Goal: Transaction & Acquisition: Purchase product/service

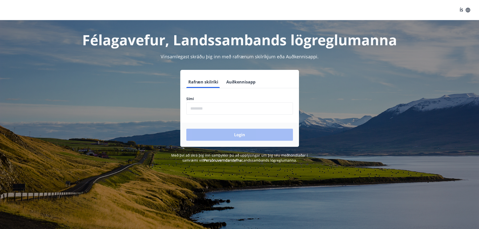
click at [229, 110] on input "phone" at bounding box center [239, 108] width 107 height 12
type input "********"
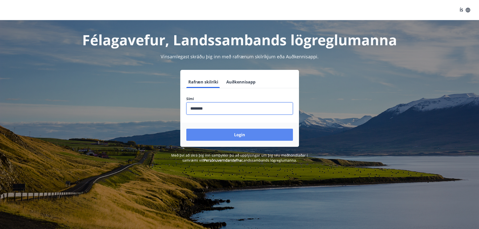
click at [208, 134] on button "Login" at bounding box center [239, 135] width 107 height 12
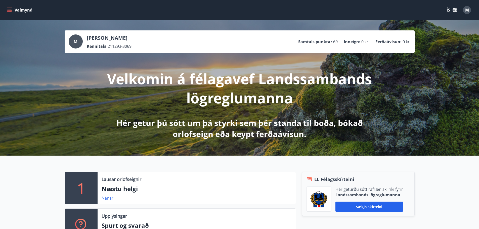
click at [9, 9] on icon "menu" at bounding box center [9, 9] width 5 height 1
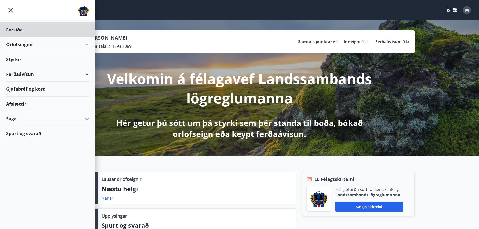
click at [11, 58] on div "Styrkir" at bounding box center [47, 59] width 83 height 15
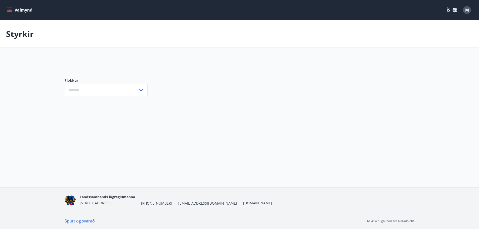
type input "***"
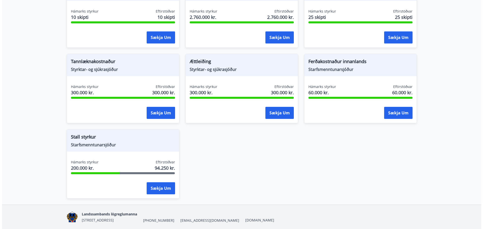
scroll to position [446, 0]
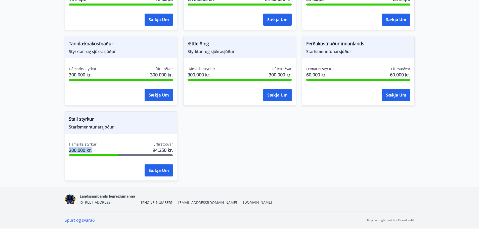
drag, startPoint x: 98, startPoint y: 149, endPoint x: 50, endPoint y: 151, distance: 47.9
click at [153, 169] on button "Sækja um" at bounding box center [159, 171] width 28 height 12
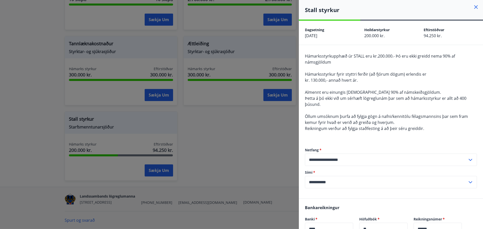
click at [347, 111] on div "Hámarksstyrkupphæð úr STALL eru kr.200.000.- Þó eru ekki greidd nema 90% af nám…" at bounding box center [391, 95] width 172 height 85
click at [338, 64] on div "Hámarksstyrkupphæð úr STALL eru kr.200.000.- Þó eru ekki greidd nema 90% af nám…" at bounding box center [391, 95] width 172 height 85
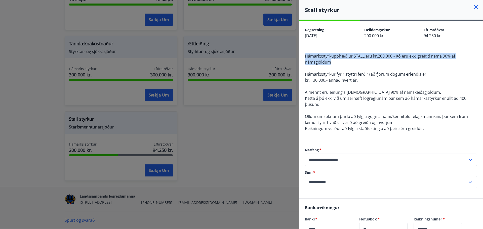
drag, startPoint x: 338, startPoint y: 64, endPoint x: 303, endPoint y: 52, distance: 36.6
click at [303, 52] on div "**********" at bounding box center [391, 121] width 184 height 153
click at [326, 57] on span "Hámarksstyrkupphæð úr STALL eru kr.200.000.- Þó eru ekki greidd nema 90% af nám…" at bounding box center [380, 59] width 150 height 12
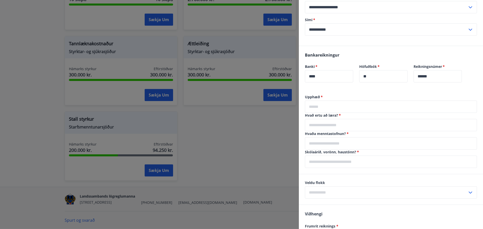
scroll to position [151, 0]
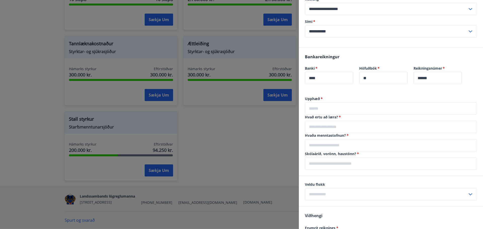
click at [338, 109] on input "text" at bounding box center [391, 108] width 172 height 12
type input "******"
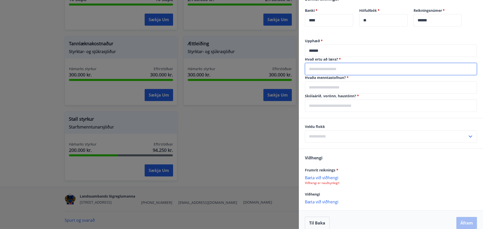
scroll to position [215, 0]
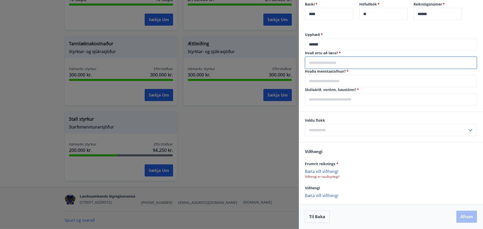
click at [353, 79] on div "Hvaða menntastofnun?   * ​" at bounding box center [391, 78] width 172 height 18
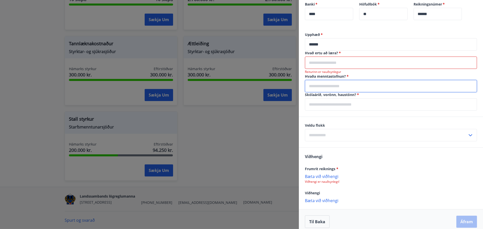
click at [360, 64] on input "text" at bounding box center [391, 63] width 172 height 12
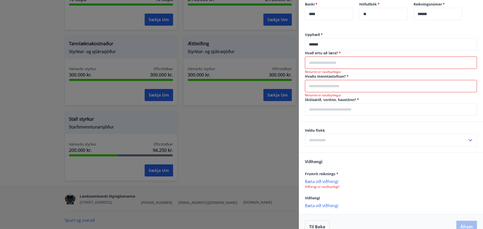
type input "**********"
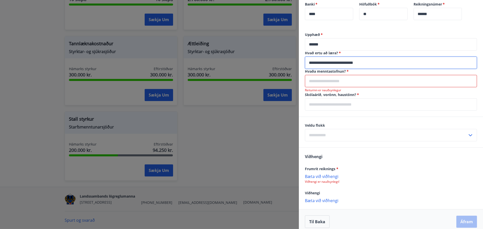
click at [356, 85] on input "text" at bounding box center [391, 81] width 172 height 12
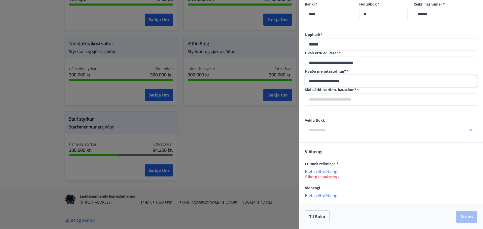
type input "**********"
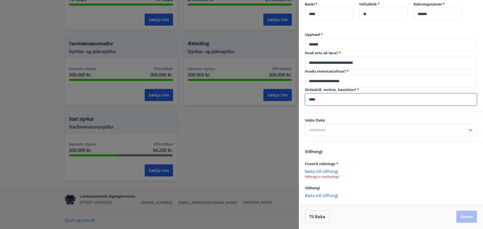
type input "****"
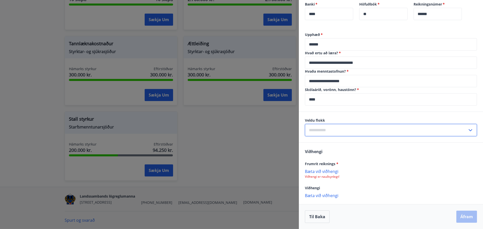
click at [419, 128] on input "text" at bounding box center [386, 130] width 163 height 12
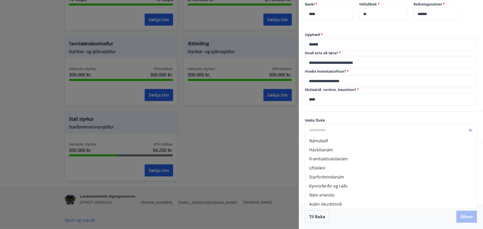
click at [319, 151] on li "Háskólanám" at bounding box center [391, 149] width 172 height 9
type input "**********"
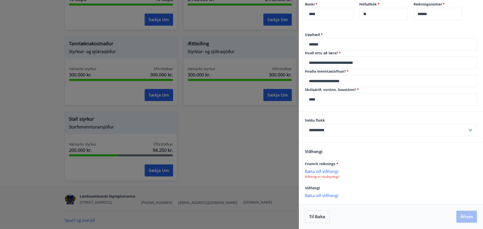
click at [335, 146] on div "[PERSON_NAME] reiknings * [PERSON_NAME] við viðhengi Viðhengi er nauðsynlegt! V…" at bounding box center [391, 173] width 184 height 61
click at [340, 132] on input "**********" at bounding box center [386, 130] width 163 height 12
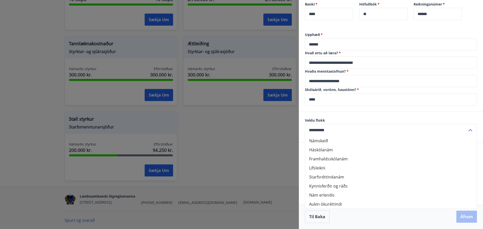
click at [327, 152] on li "Háskólanám" at bounding box center [391, 149] width 172 height 9
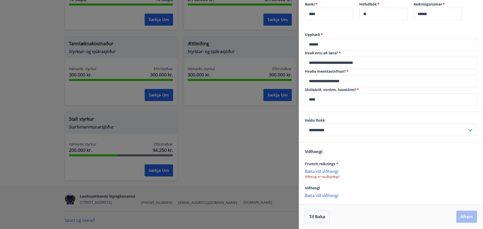
click at [371, 152] on div "[PERSON_NAME] reiknings * [PERSON_NAME] við viðhengi Viðhengi er nauðsynlegt! V…" at bounding box center [391, 173] width 184 height 61
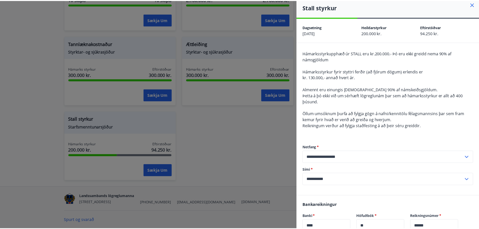
scroll to position [0, 0]
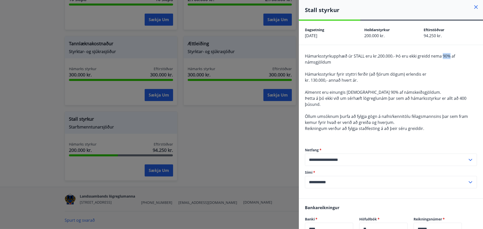
drag, startPoint x: 443, startPoint y: 55, endPoint x: 449, endPoint y: 54, distance: 5.9
click at [449, 54] on span "Hámarksstyrkupphæð úr STALL eru kr.200.000.- Þó eru ekki greidd nema 90% af nám…" at bounding box center [380, 59] width 150 height 12
drag, startPoint x: 356, startPoint y: 61, endPoint x: 332, endPoint y: 62, distance: 23.4
click at [332, 62] on div "Hámarksstyrkupphæð úr STALL eru kr.200.000.- Þó eru ekki greidd nema 90% af nám…" at bounding box center [391, 95] width 172 height 85
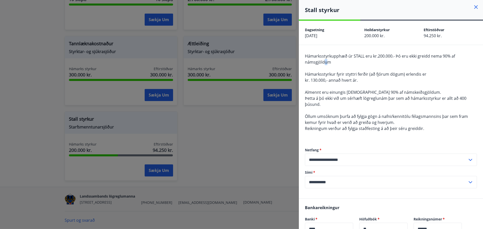
click at [325, 65] on span "Hámarksstyrkupphæð úr STALL eru kr.200.000.- Þó eru ekki greidd nema 90% af nám…" at bounding box center [380, 59] width 150 height 12
drag, startPoint x: 339, startPoint y: 66, endPoint x: 335, endPoint y: 65, distance: 3.4
click at [338, 66] on div "Hámarksstyrkupphæð úr STALL eru kr.200.000.- Þó eru ekki greidd nema 90% af nám…" at bounding box center [391, 95] width 172 height 85
drag, startPoint x: 334, startPoint y: 64, endPoint x: 305, endPoint y: 62, distance: 29.0
click at [305, 62] on div "**********" at bounding box center [391, 121] width 184 height 153
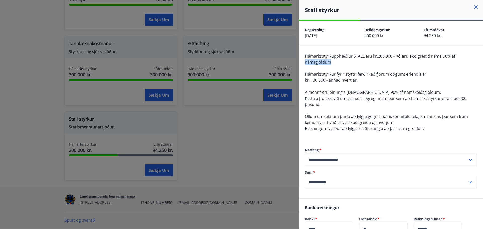
drag, startPoint x: 312, startPoint y: 63, endPoint x: 308, endPoint y: 62, distance: 4.1
click at [311, 63] on span "Hámarksstyrkupphæð úr STALL eru kr.200.000.- Þó eru ekki greidd nema 90% af nám…" at bounding box center [380, 59] width 150 height 12
click at [309, 61] on span "Hámarksstyrkupphæð úr STALL eru kr.200.000.- Þó eru ekki greidd nema 90% af nám…" at bounding box center [380, 59] width 150 height 12
click at [313, 56] on span "Hámarksstyrkupphæð úr STALL eru kr.200.000.- Þó eru ekki greidd nema 90% af nám…" at bounding box center [380, 59] width 150 height 12
click at [206, 132] on div at bounding box center [241, 114] width 483 height 229
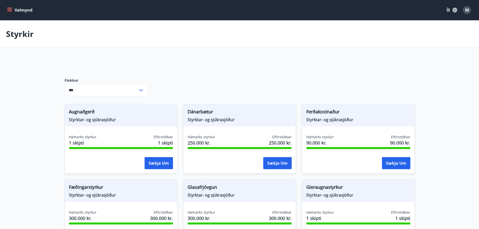
click at [9, 7] on button "Valmynd" at bounding box center [20, 10] width 28 height 9
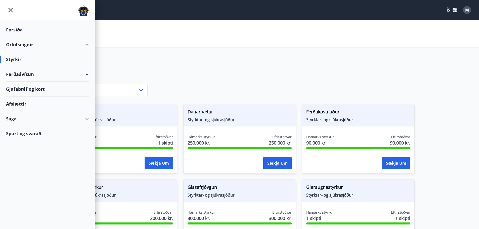
click at [28, 89] on div "Gjafabréf og kort" at bounding box center [47, 89] width 83 height 15
click at [85, 45] on div "Orlofseignir" at bounding box center [47, 44] width 83 height 15
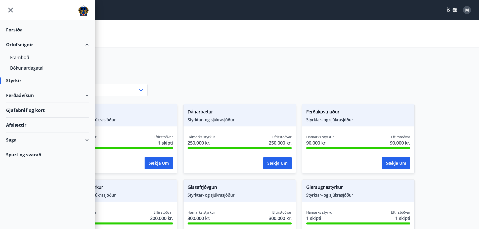
click at [85, 45] on div "Orlofseignir" at bounding box center [47, 44] width 83 height 15
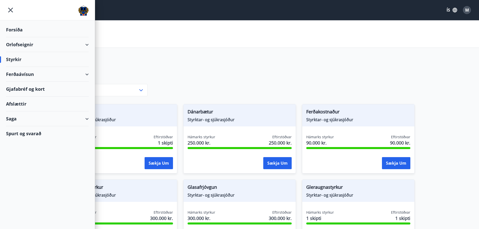
click at [86, 76] on div "Ferðaávísun" at bounding box center [47, 74] width 83 height 15
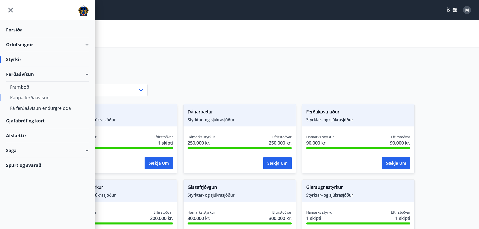
click at [38, 96] on div "Kaupa ferðaávísun" at bounding box center [47, 97] width 75 height 11
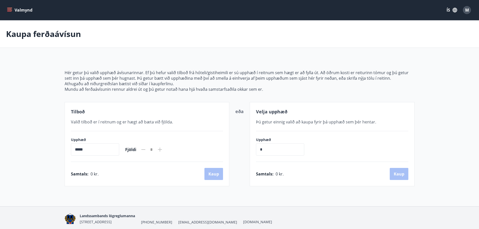
click at [196, 79] on p "Hér getur þú valið upphæð ávísunarinnar. Ef þú hefur valið tilboð frá hóteli/gi…" at bounding box center [240, 75] width 350 height 11
click at [9, 10] on icon "menu" at bounding box center [10, 10] width 6 height 1
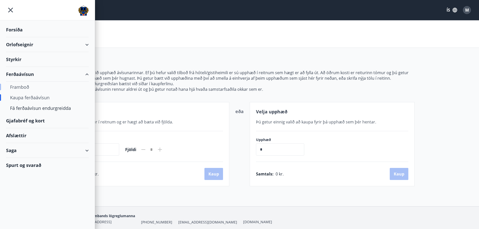
click at [22, 87] on div "Framboð" at bounding box center [47, 87] width 75 height 11
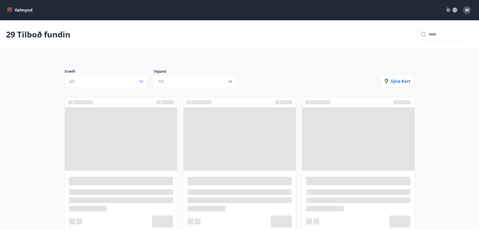
click at [6, 8] on button "Valmynd" at bounding box center [20, 10] width 28 height 9
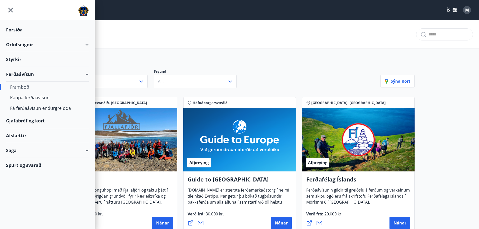
click at [10, 9] on icon "menu" at bounding box center [10, 10] width 5 height 5
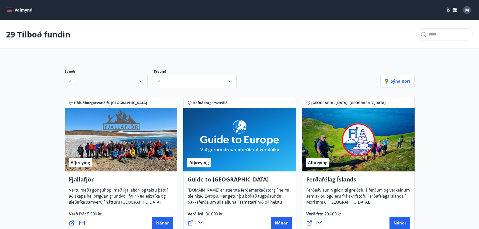
click at [109, 75] on button "Allt" at bounding box center [106, 81] width 83 height 13
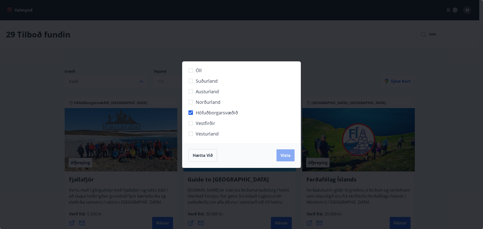
click at [284, 154] on span "Vista" at bounding box center [286, 156] width 10 height 6
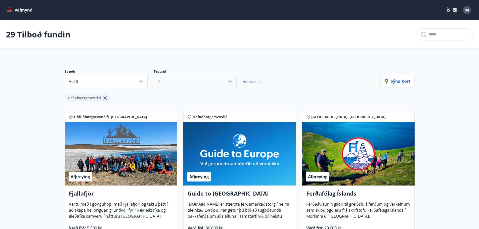
click at [178, 85] on button "Allt" at bounding box center [195, 81] width 83 height 13
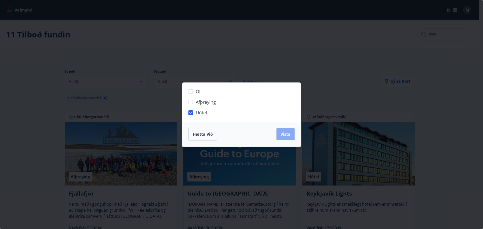
click at [290, 138] on button "Vista" at bounding box center [286, 134] width 18 height 12
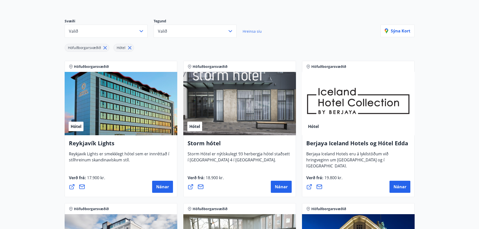
scroll to position [75, 0]
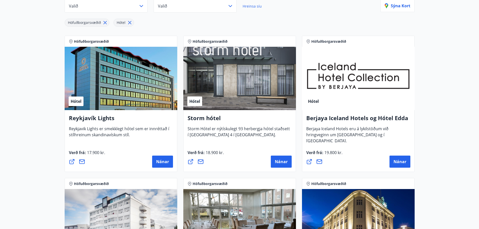
click at [28, 113] on main "8 Tilboð fundin Svæði Valið Tegund Valið Hreinsa síu Höfuðborgarsvæðið Hótel [P…" at bounding box center [239, 202] width 479 height 515
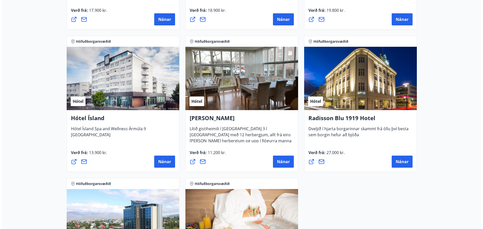
scroll to position [226, 0]
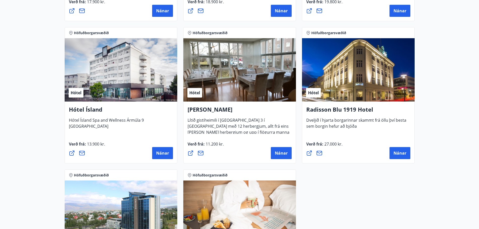
click at [115, 92] on div "Hótel" at bounding box center [121, 69] width 113 height 63
click at [155, 150] on button "Nánar" at bounding box center [162, 153] width 21 height 12
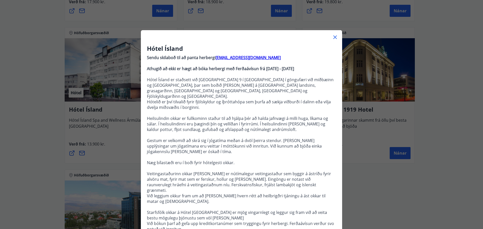
click at [243, 132] on p at bounding box center [241, 135] width 189 height 6
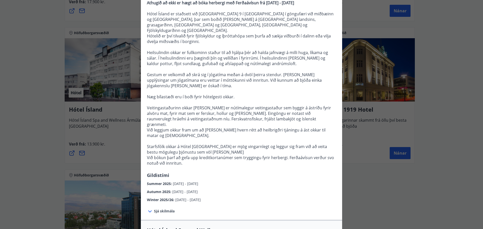
scroll to position [75, 0]
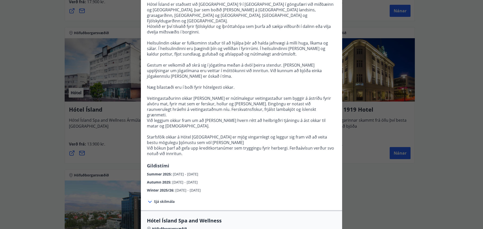
click at [192, 169] on div "Summer 2025 : [DATE] - [DATE]" at bounding box center [241, 173] width 189 height 8
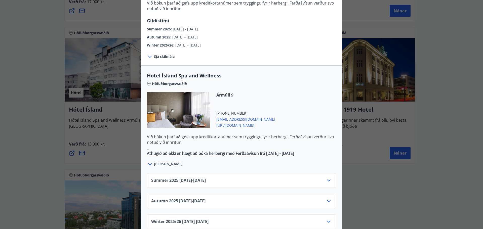
scroll to position [226, 0]
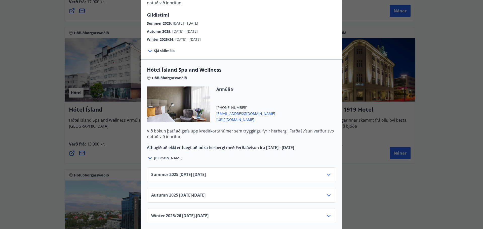
click at [330, 168] on div "Summer [PHONE_NUMBER][DATE] - [DATE]" at bounding box center [241, 175] width 189 height 15
click at [326, 172] on icon at bounding box center [329, 175] width 6 height 6
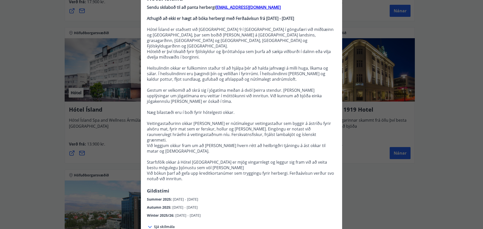
scroll to position [0, 0]
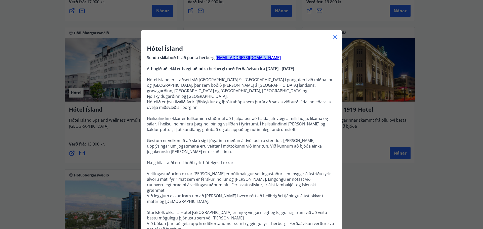
drag, startPoint x: 265, startPoint y: 57, endPoint x: 214, endPoint y: 57, distance: 51.1
click at [214, 57] on p "Sendu skilaboð til að panta herbergi [EMAIL_ADDRESS][DOMAIN_NAME]" at bounding box center [241, 58] width 189 height 6
copy strong "[EMAIL_ADDRESS][DOMAIN_NAME]"
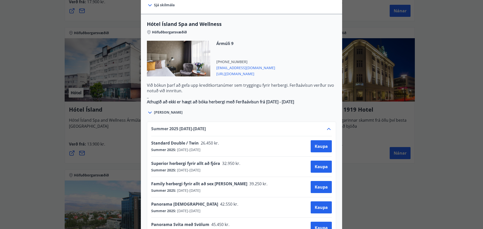
scroll to position [277, 0]
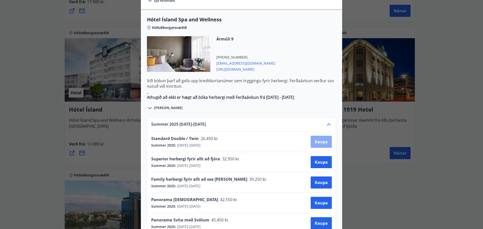
click at [319, 139] on span "Kaupa" at bounding box center [321, 142] width 13 height 6
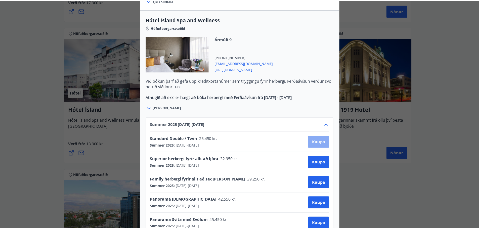
scroll to position [1, 0]
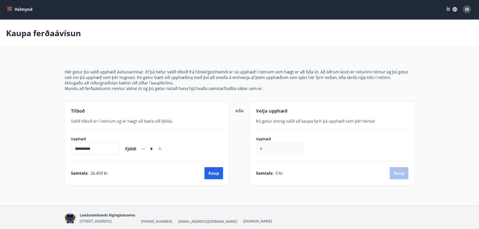
click at [162, 149] on icon at bounding box center [160, 149] width 4 height 4
type input "*"
click at [210, 176] on button "Kaup" at bounding box center [214, 173] width 19 height 12
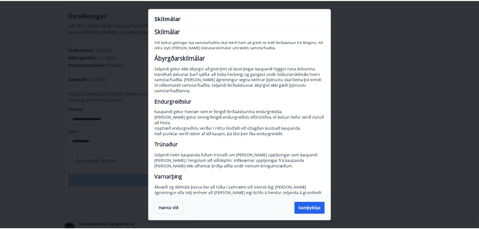
scroll to position [17, 0]
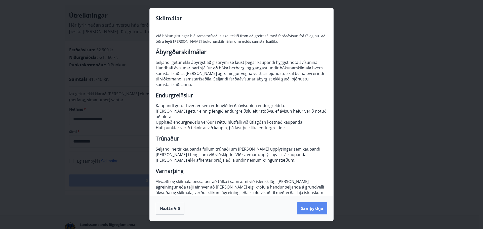
click at [307, 208] on button "Samþykkja" at bounding box center [312, 209] width 30 height 12
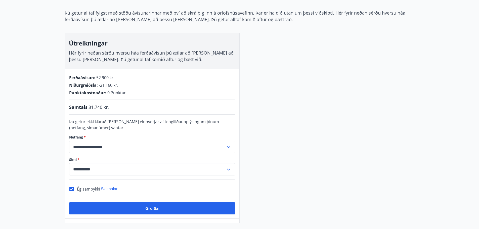
scroll to position [50, 0]
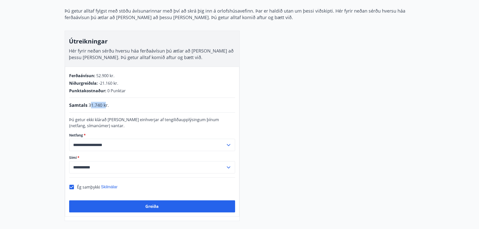
drag, startPoint x: 107, startPoint y: 106, endPoint x: 90, endPoint y: 104, distance: 16.7
click at [90, 104] on span "31.740 kr." at bounding box center [99, 105] width 20 height 7
click at [126, 105] on div "Samtals 31.740 kr." at bounding box center [152, 105] width 166 height 7
drag, startPoint x: 113, startPoint y: 73, endPoint x: 73, endPoint y: 75, distance: 39.8
click at [73, 75] on div "**********" at bounding box center [152, 142] width 175 height 150
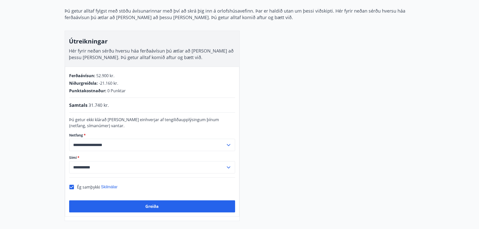
click at [146, 82] on div "Niðurgreiðsla : -21.160 kr." at bounding box center [152, 84] width 166 height 6
drag, startPoint x: 99, startPoint y: 83, endPoint x: 127, endPoint y: 88, distance: 28.3
click at [127, 88] on div "Ferðaávísun : 52.900 kr. Niðurgreiðsla : -21.160 kr. Punktakostnaður : 0 Punktar" at bounding box center [152, 83] width 166 height 21
click at [126, 99] on div "**********" at bounding box center [152, 142] width 175 height 150
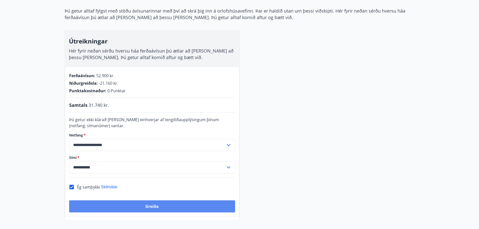
click at [158, 209] on button "Greiða" at bounding box center [152, 207] width 166 height 12
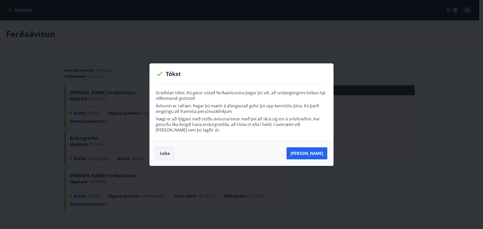
click at [169, 157] on button "Loka" at bounding box center [165, 153] width 18 height 13
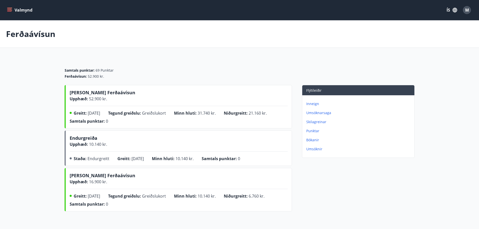
click at [22, 118] on main "Ferðaávísun Samtals punktar : 69 Punktar Ferðaávísun : 52.900 kr. Kaupa Ferðaáv…" at bounding box center [239, 116] width 479 height 193
drag, startPoint x: 149, startPoint y: 80, endPoint x: 147, endPoint y: 83, distance: 3.4
click at [149, 80] on div "Samtals punktar : 69 Punktar Ferðaávísun : 52.900 kr." at bounding box center [240, 71] width 350 height 27
click at [95, 79] on div "Samtals punktar : 69 Punktar Ferðaávísun : 52.900 kr." at bounding box center [240, 71] width 350 height 27
click at [93, 70] on span "Samtals punktar :" at bounding box center [80, 70] width 30 height 5
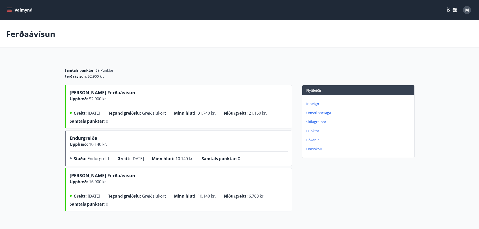
click at [39, 24] on div "Ferðaávísun" at bounding box center [239, 33] width 479 height 27
